Goal: Transaction & Acquisition: Purchase product/service

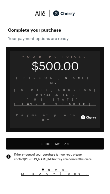
click at [66, 138] on button "Choose My Plan" at bounding box center [55, 143] width 98 height 11
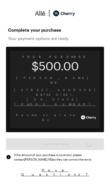
scroll to position [2, 0]
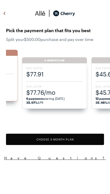
scroll to position [414, 0]
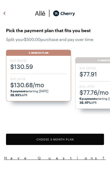
click at [92, 89] on span "$77.76/mo" at bounding box center [108, 92] width 57 height 8
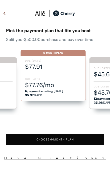
click at [78, 136] on button "Choose 6 -Month Plan" at bounding box center [55, 138] width 98 height 11
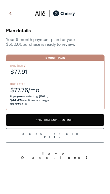
click at [78, 119] on button "Confirm and Continue" at bounding box center [55, 119] width 98 height 11
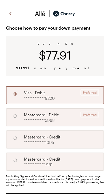
click at [11, 118] on div "**********" at bounding box center [55, 117] width 98 height 18
radio input "false"
radio input "true"
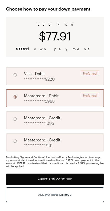
scroll to position [31, 0]
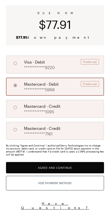
click at [79, 168] on button "Agree and Continue" at bounding box center [55, 167] width 98 height 11
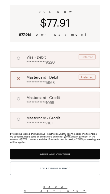
scroll to position [37, 0]
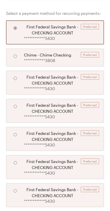
scroll to position [92, 0]
click at [16, 52] on input "A" at bounding box center [15, 56] width 9 height 9
radio input "true"
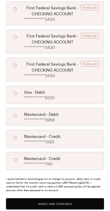
scroll to position [246, 0]
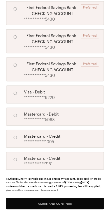
click at [79, 193] on button "Agree and Continue" at bounding box center [55, 203] width 98 height 11
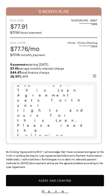
scroll to position [46, 0]
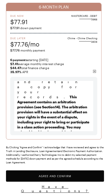
click at [83, 174] on button "Agree and Confirm" at bounding box center [55, 175] width 98 height 11
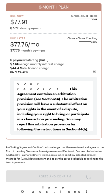
scroll to position [341, 0]
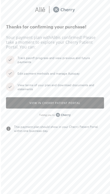
scroll to position [4, 0]
click at [78, 102] on button "View in Cherry patient portal" at bounding box center [55, 102] width 98 height 11
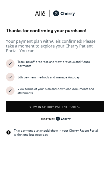
click at [84, 105] on button "View in Cherry patient portal" at bounding box center [55, 106] width 98 height 11
